Goal: Transaction & Acquisition: Purchase product/service

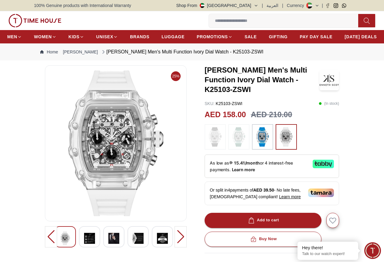
click at [267, 145] on img at bounding box center [262, 136] width 15 height 19
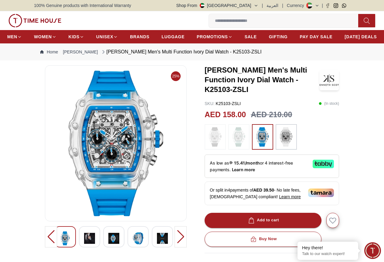
click at [85, 247] on div at bounding box center [89, 236] width 21 height 21
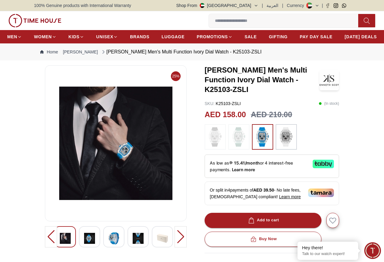
click at [179, 246] on div at bounding box center [180, 236] width 12 height 21
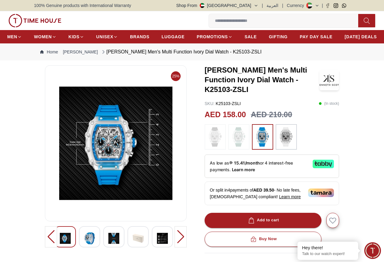
click at [179, 246] on div at bounding box center [180, 236] width 12 height 21
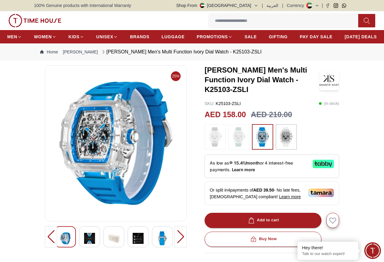
click at [179, 246] on div at bounding box center [180, 236] width 12 height 21
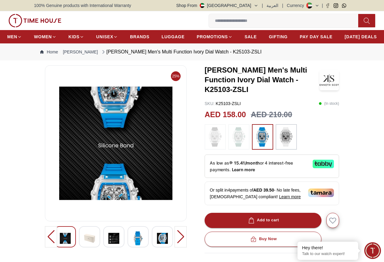
click at [179, 246] on div at bounding box center [180, 236] width 12 height 21
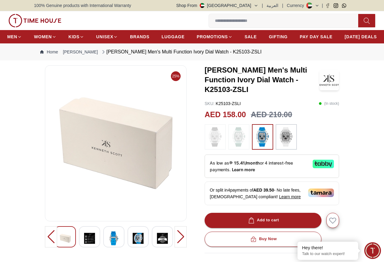
click at [179, 246] on div at bounding box center [180, 236] width 12 height 21
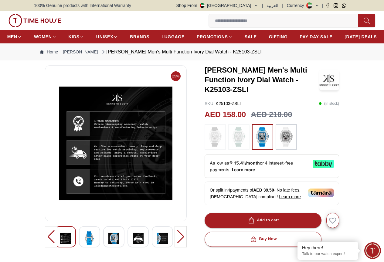
click at [179, 246] on div at bounding box center [180, 236] width 12 height 21
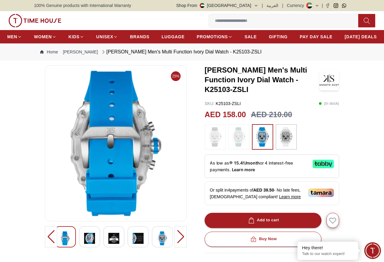
click at [179, 246] on div at bounding box center [180, 236] width 12 height 21
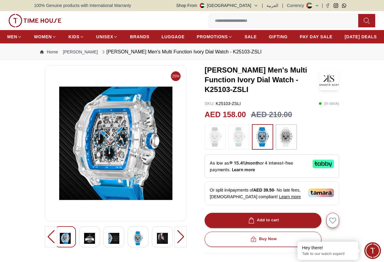
click at [179, 246] on div at bounding box center [180, 236] width 12 height 21
